Goal: Task Accomplishment & Management: Use online tool/utility

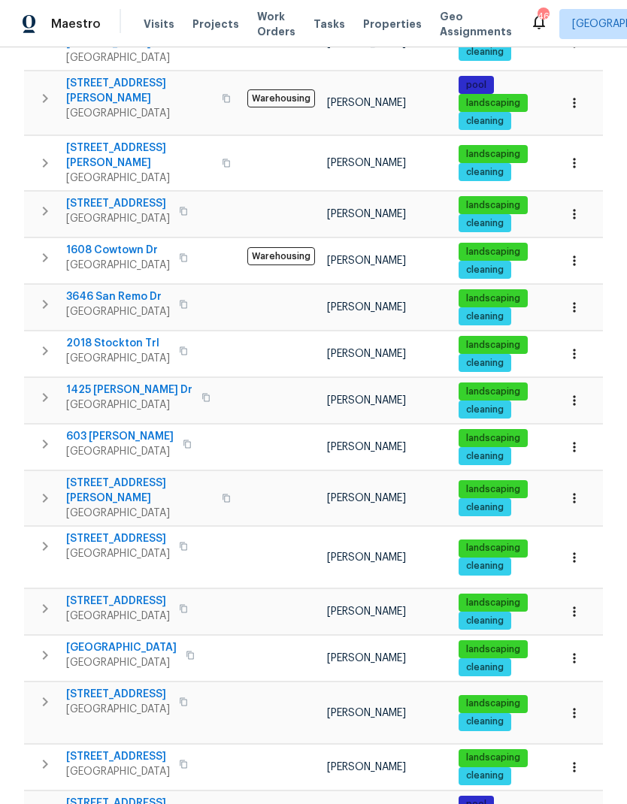
click at [102, 476] on span "[STREET_ADDRESS][PERSON_NAME]" at bounding box center [139, 491] width 147 height 30
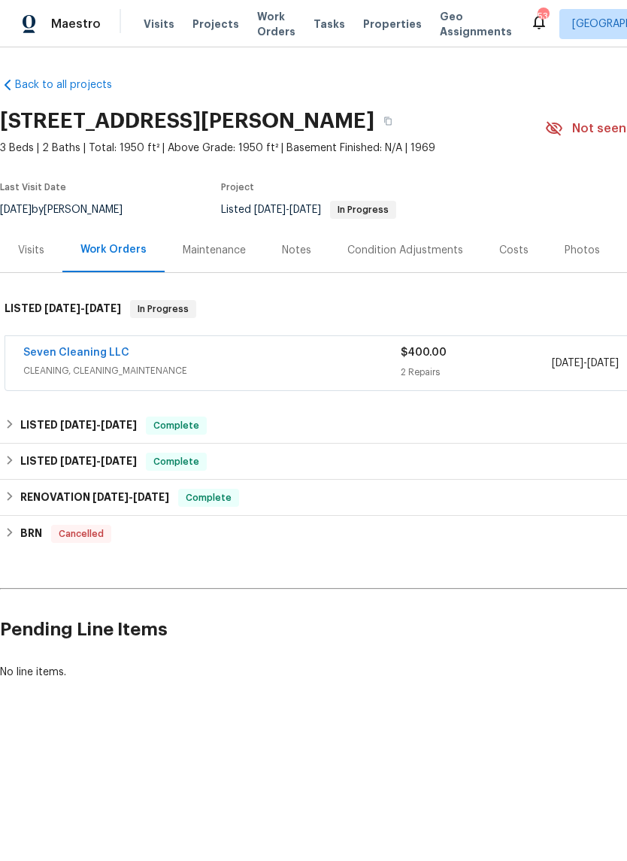
click at [83, 352] on link "Seven Cleaning LLC" at bounding box center [76, 352] width 106 height 11
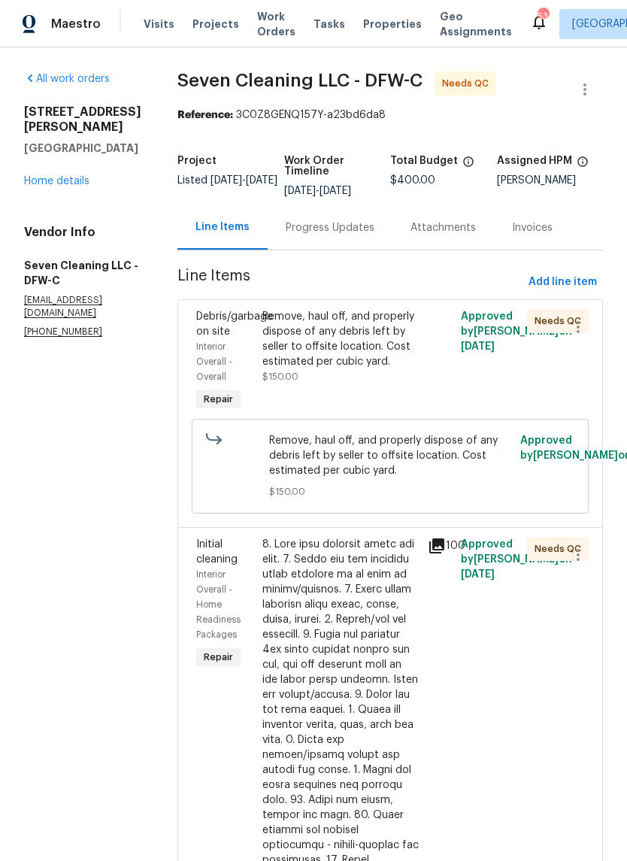
click at [399, 328] on div "Remove, haul off, and properly dispose of any debris left by seller to offsite …" at bounding box center [340, 339] width 156 height 60
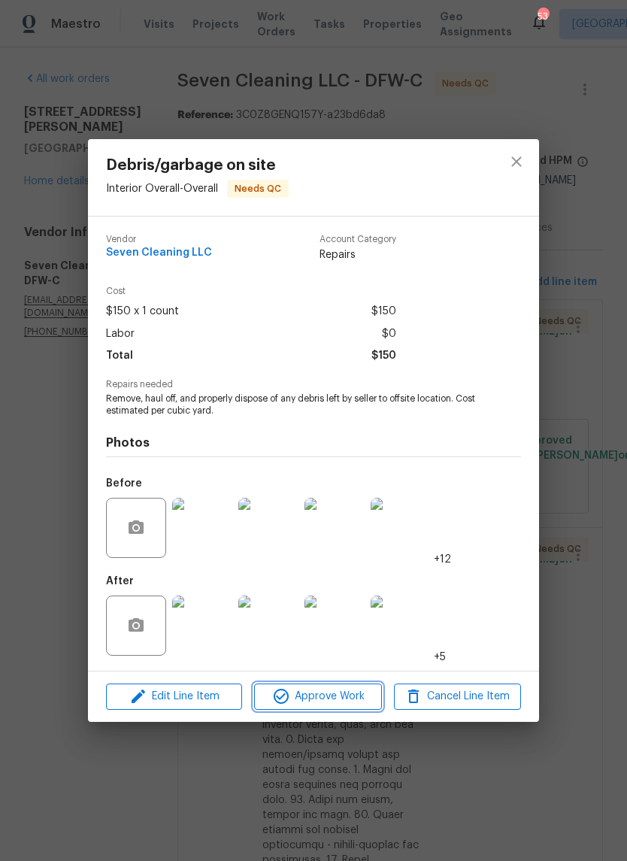
click at [329, 694] on span "Approve Work" at bounding box center [318, 696] width 118 height 19
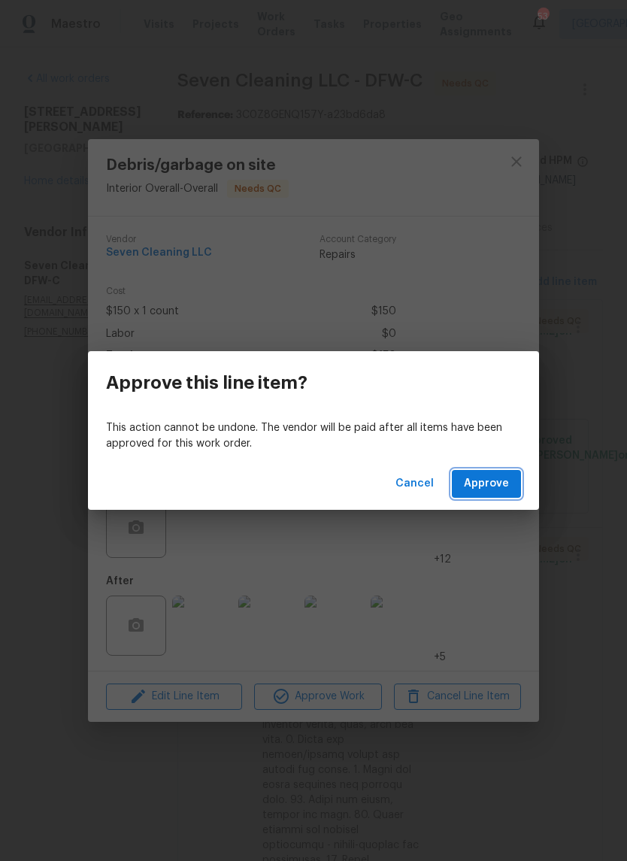
click at [480, 489] on span "Approve" at bounding box center [486, 483] width 45 height 19
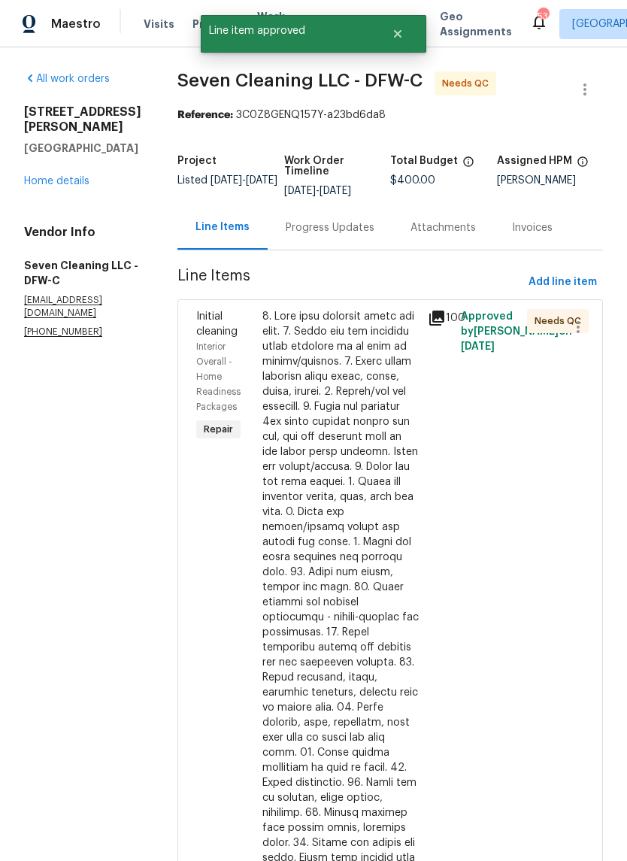
click at [359, 478] on div at bounding box center [340, 669] width 156 height 721
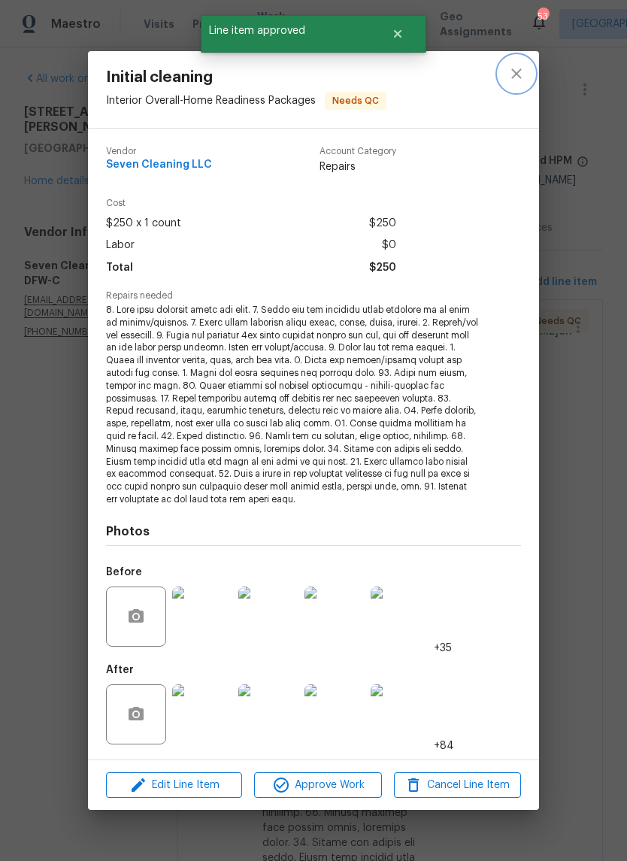
click at [517, 80] on icon "close" at bounding box center [516, 74] width 18 height 18
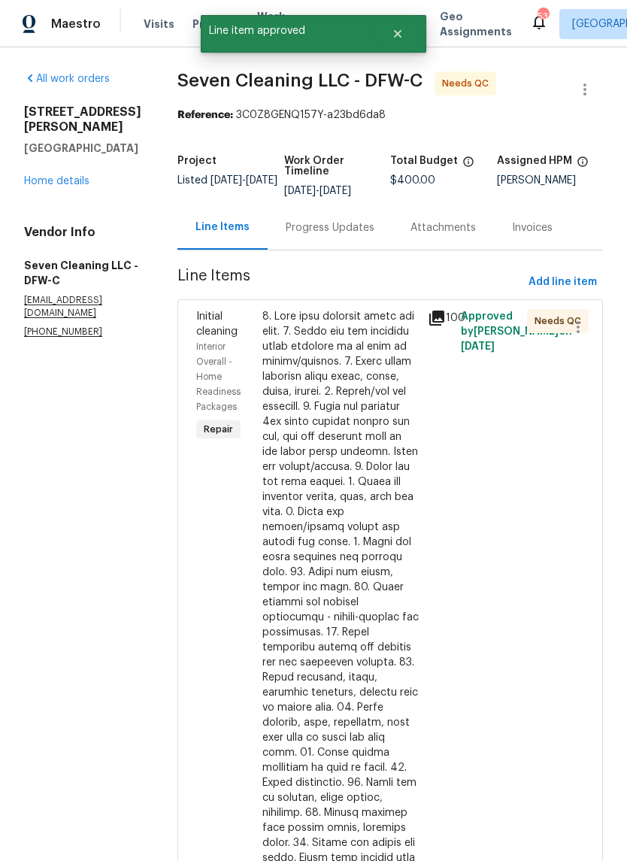
click at [354, 228] on div "Progress Updates" at bounding box center [330, 227] width 89 height 15
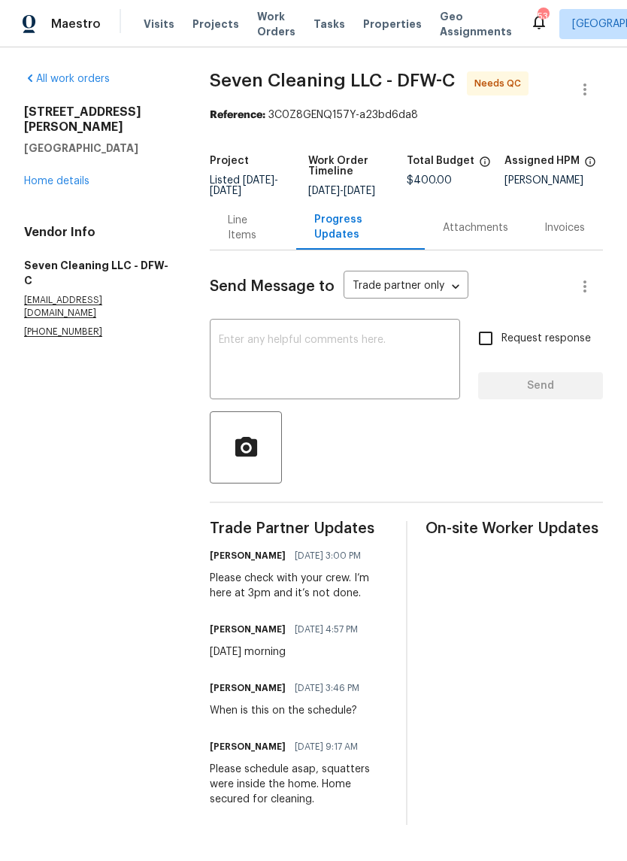
click at [59, 176] on link "Home details" at bounding box center [56, 181] width 65 height 11
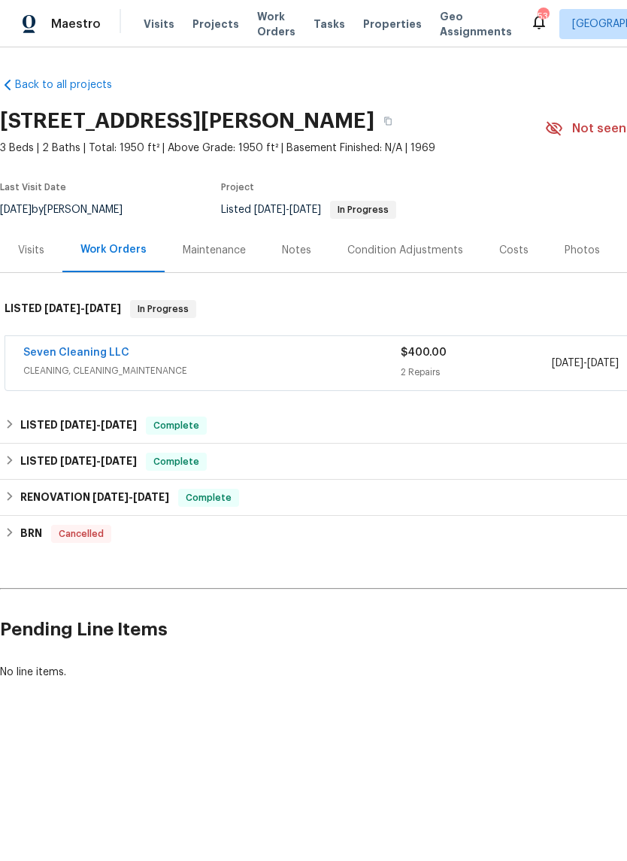
click at [65, 347] on link "Seven Cleaning LLC" at bounding box center [76, 352] width 106 height 11
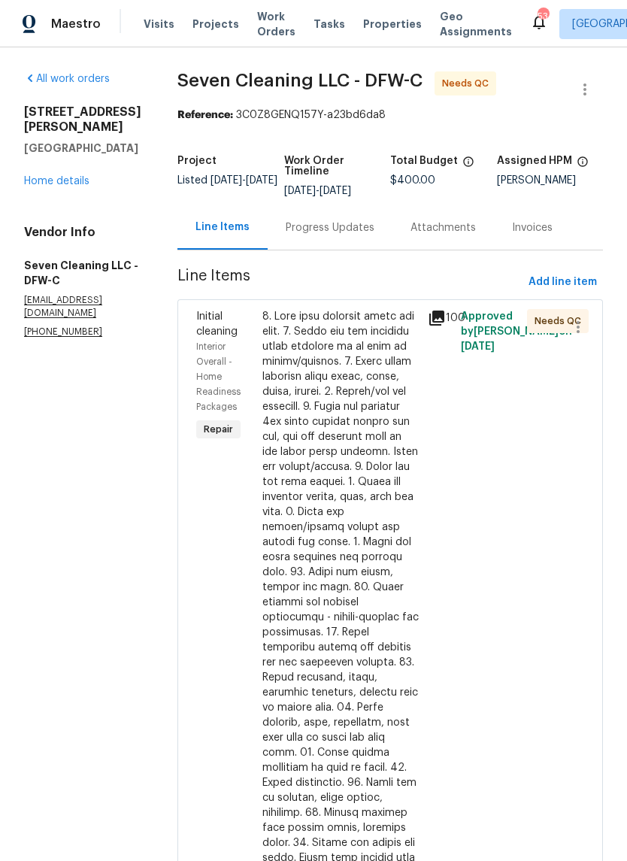
click at [352, 516] on div at bounding box center [340, 669] width 156 height 721
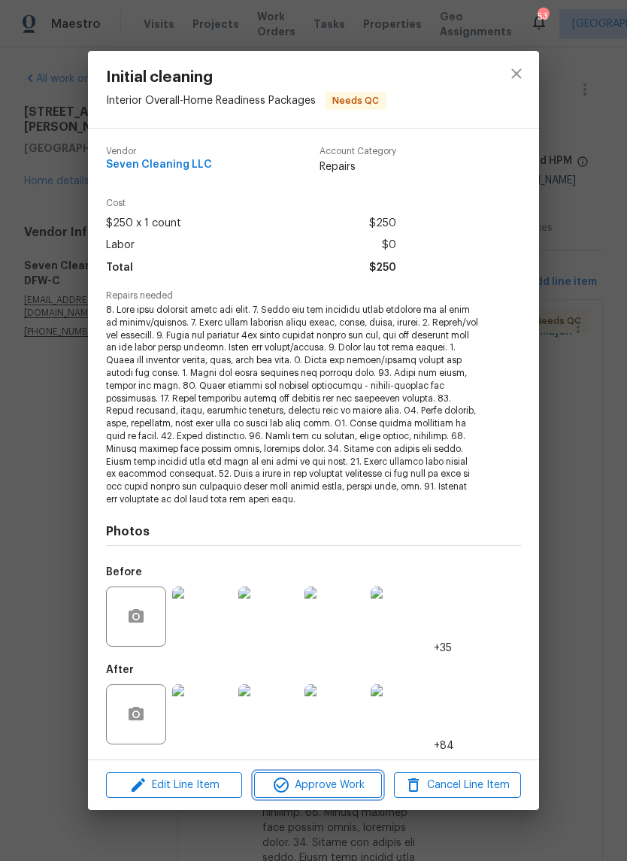
click at [331, 776] on span "Approve Work" at bounding box center [318, 785] width 118 height 19
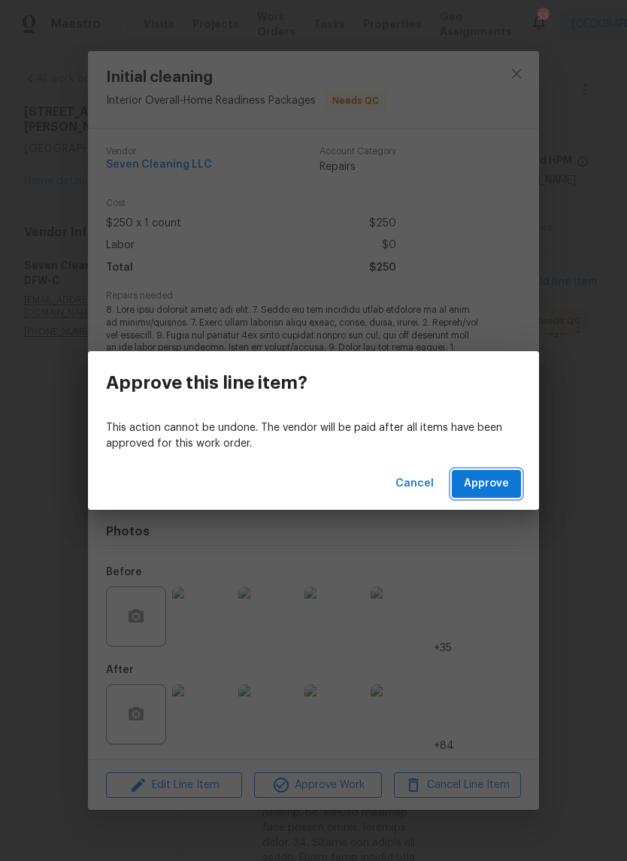
click at [498, 476] on span "Approve" at bounding box center [486, 483] width 45 height 19
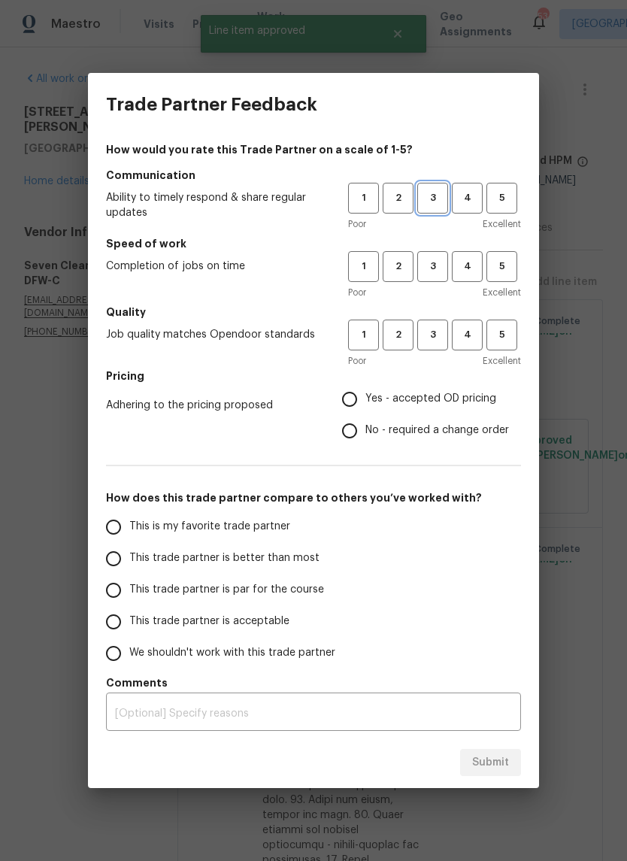
click at [435, 197] on span "3" at bounding box center [433, 197] width 28 height 17
click at [443, 265] on span "3" at bounding box center [433, 266] width 28 height 17
click at [434, 340] on span "3" at bounding box center [433, 334] width 28 height 17
click at [357, 397] on input "Yes - accepted OD pricing" at bounding box center [350, 399] width 32 height 32
radio input "true"
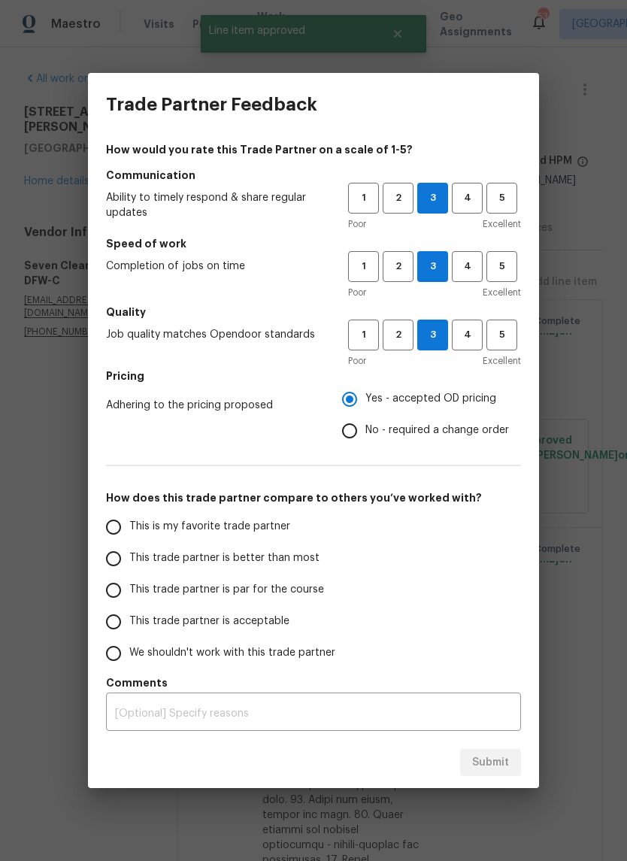
click at [113, 600] on input "This trade partner is par for the course" at bounding box center [114, 590] width 32 height 32
click at [509, 755] on button "Submit" at bounding box center [490, 763] width 61 height 28
radio input "true"
